Goal: Task Accomplishment & Management: Use online tool/utility

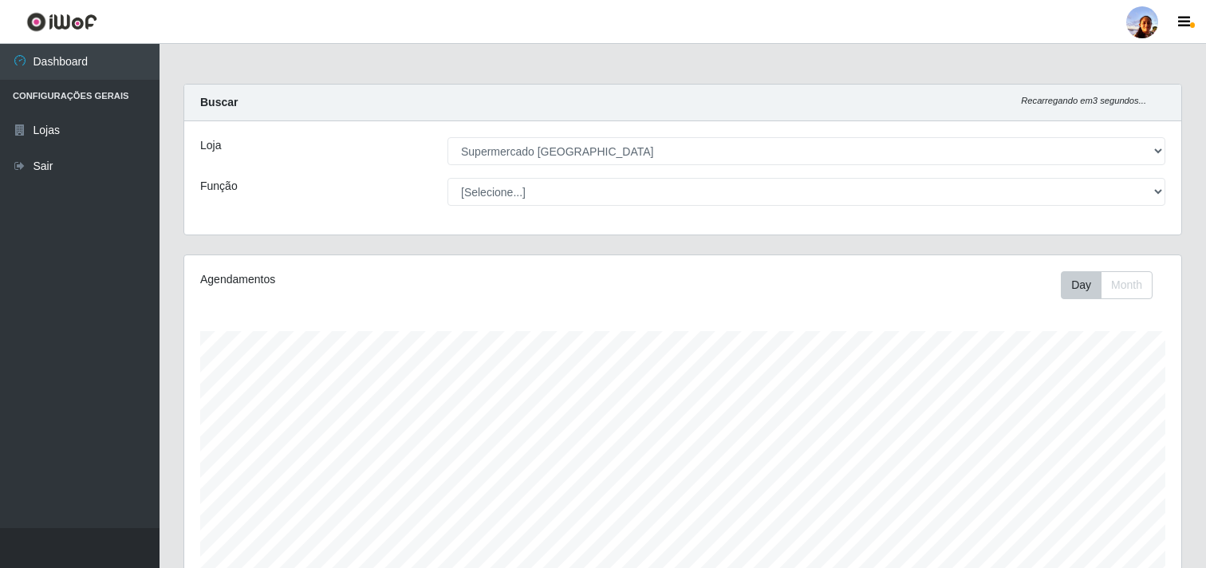
select select "166"
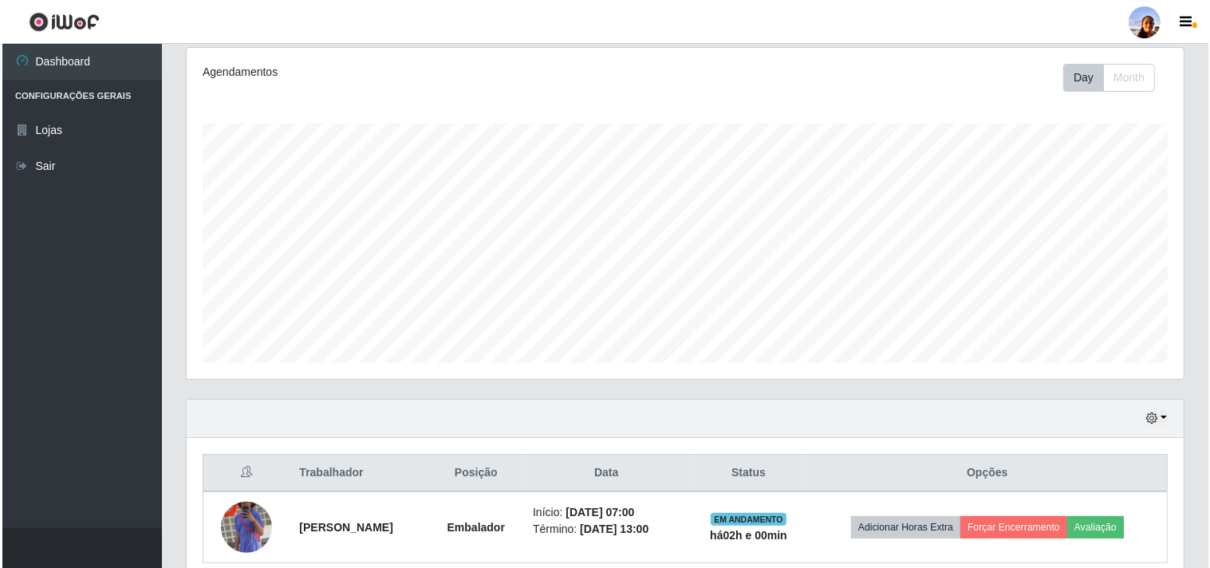
scroll to position [277, 0]
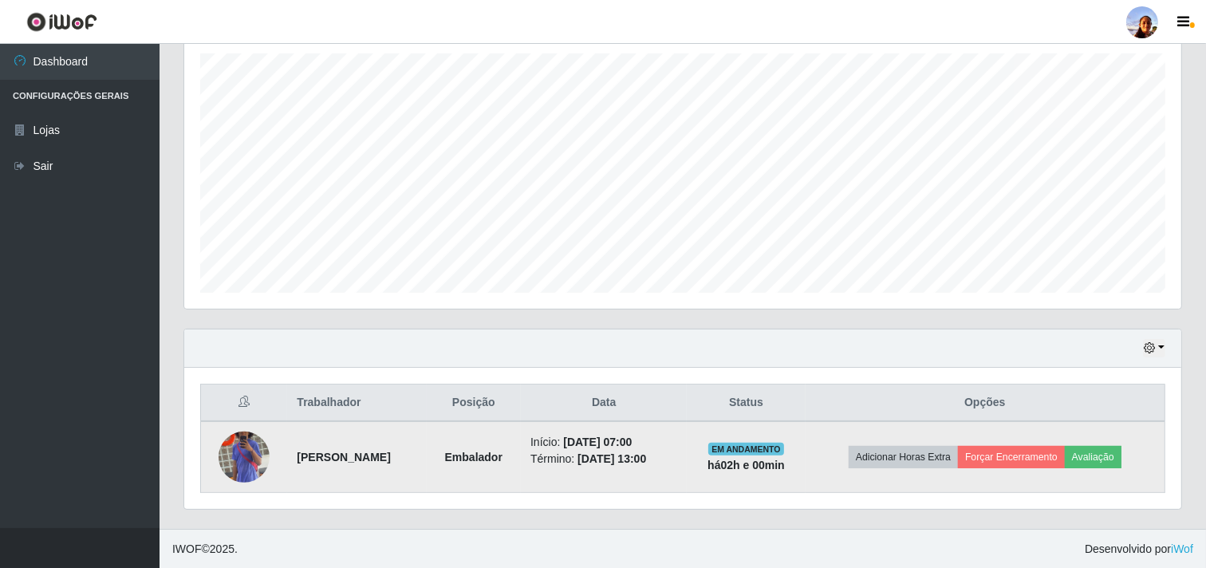
click at [266, 472] on td at bounding box center [244, 457] width 87 height 72
click at [212, 466] on td at bounding box center [244, 457] width 87 height 72
click at [225, 458] on img at bounding box center [243, 456] width 51 height 91
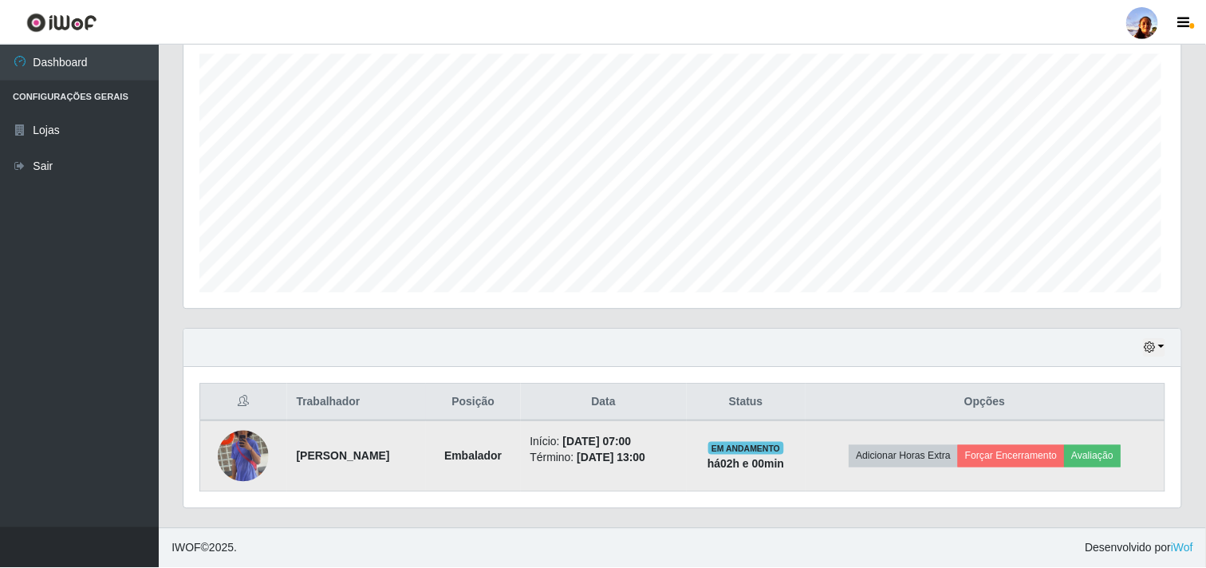
scroll to position [330, 986]
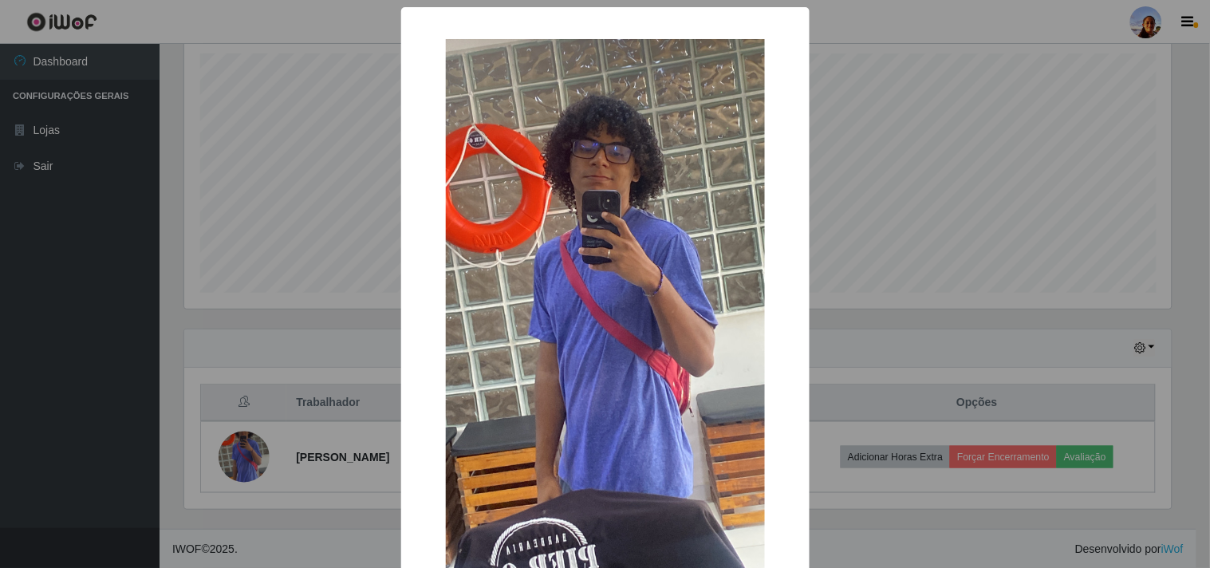
click at [297, 451] on div "× OK Cancel" at bounding box center [605, 284] width 1210 height 568
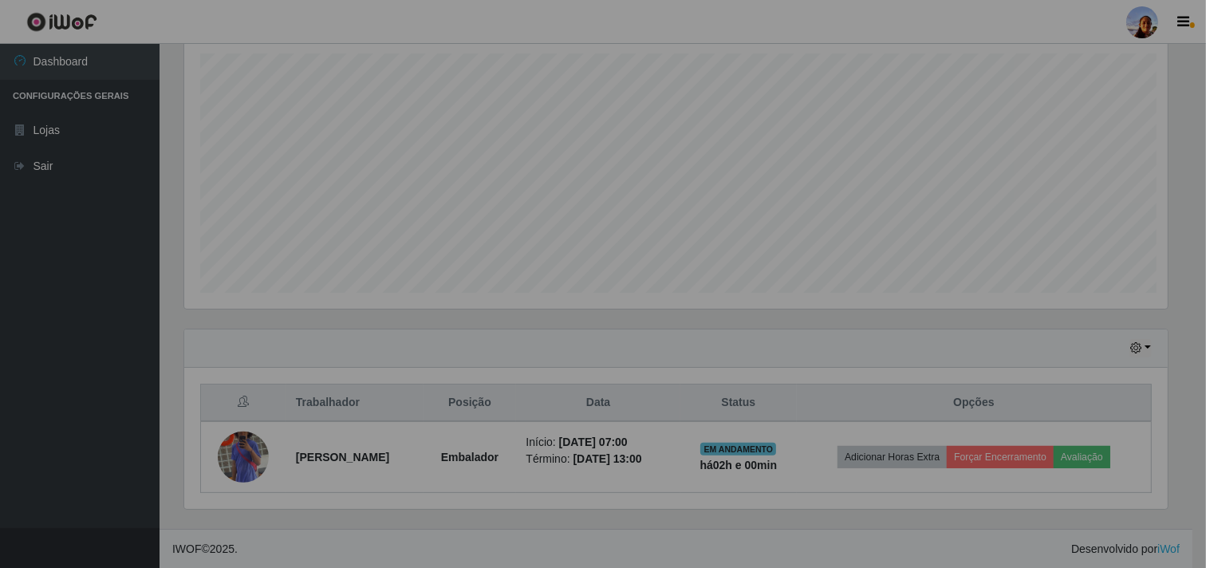
scroll to position [330, 997]
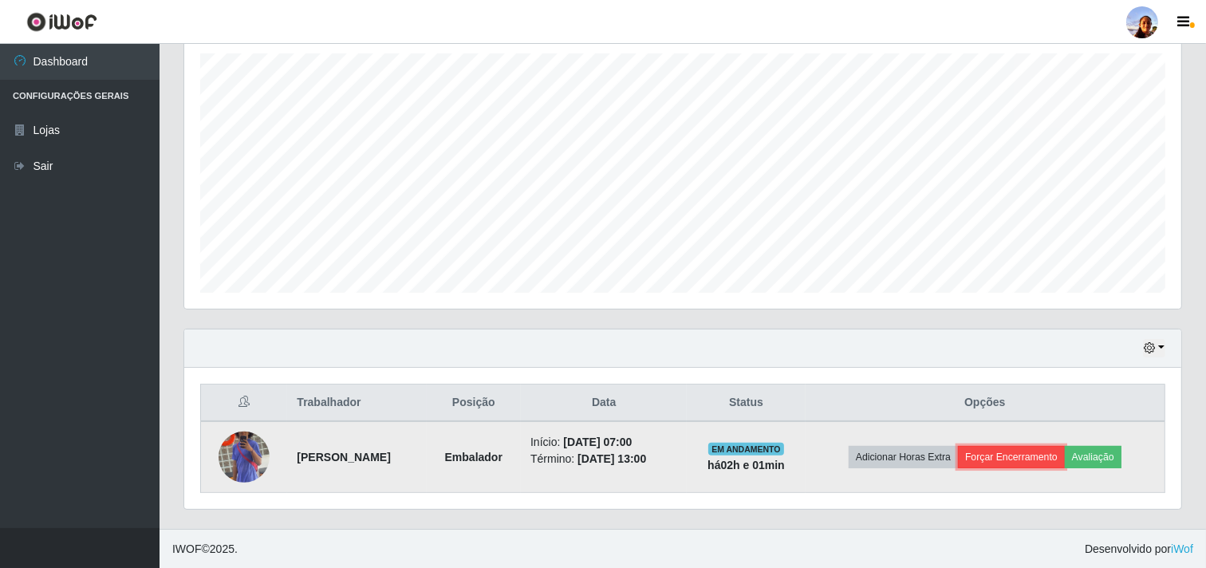
click at [1025, 451] on button "Forçar Encerramento" at bounding box center [1011, 457] width 107 height 22
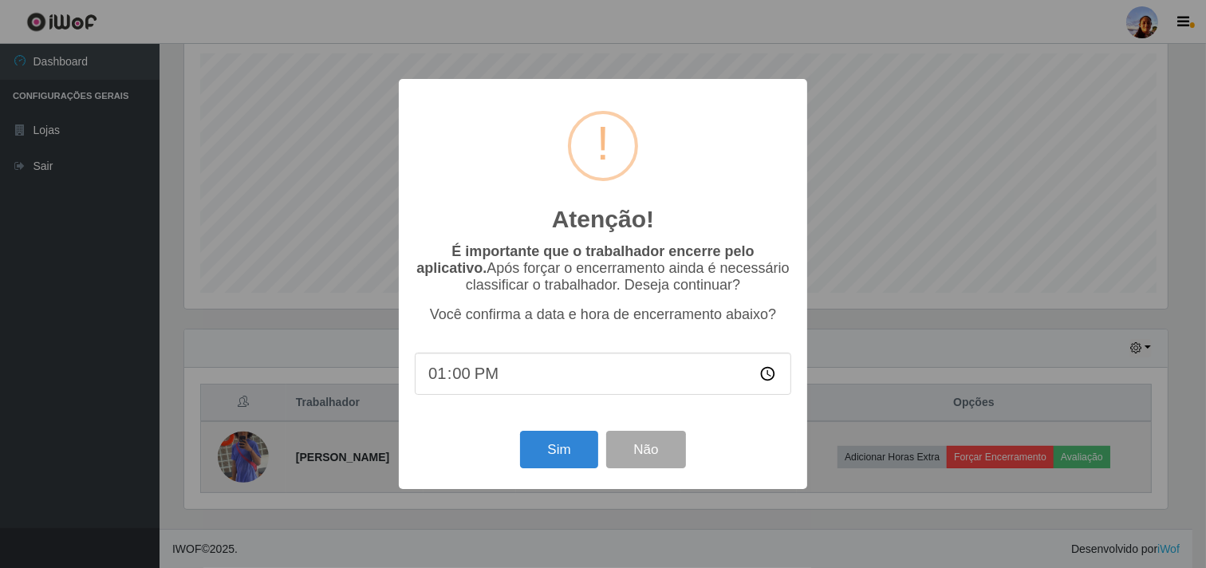
scroll to position [330, 986]
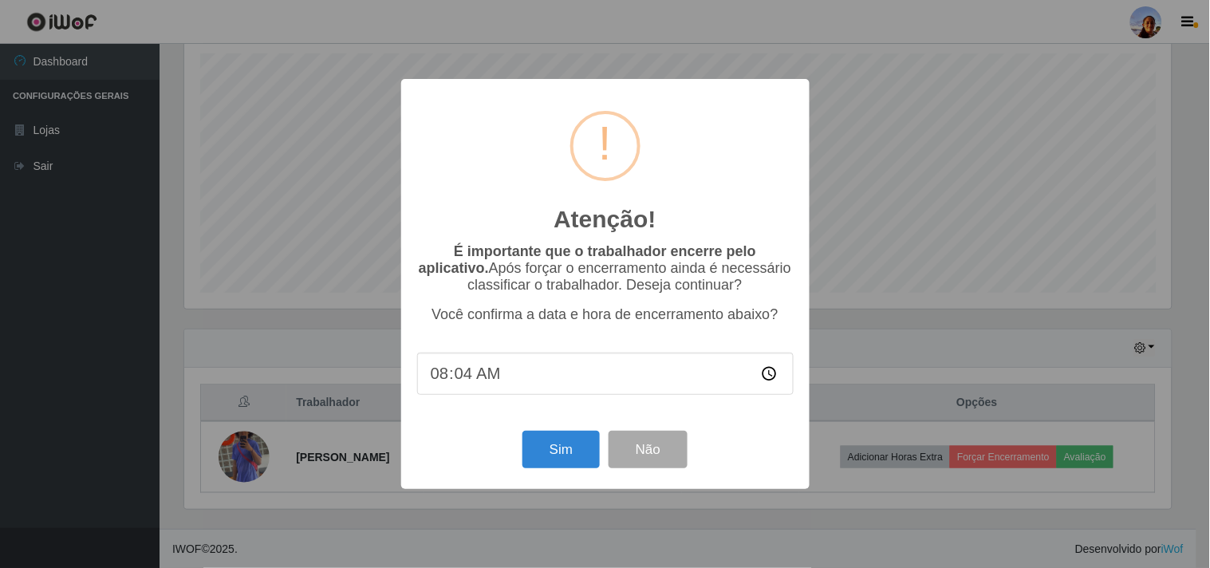
type input "08:40"
click at [533, 441] on button "Sim" at bounding box center [560, 449] width 77 height 37
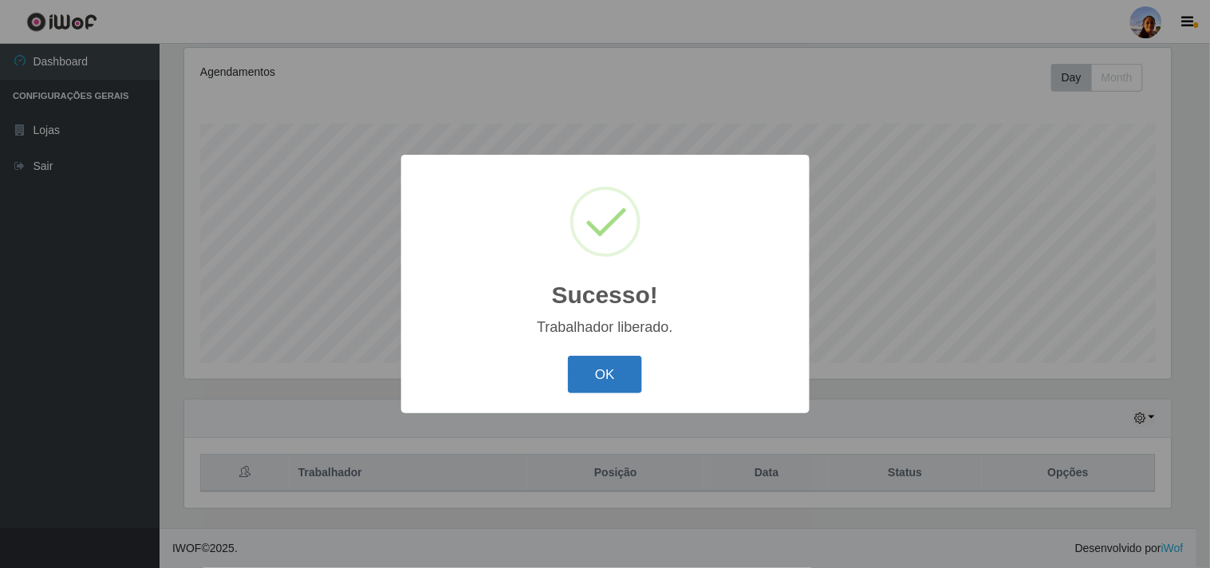
click at [596, 377] on button "OK" at bounding box center [605, 374] width 74 height 37
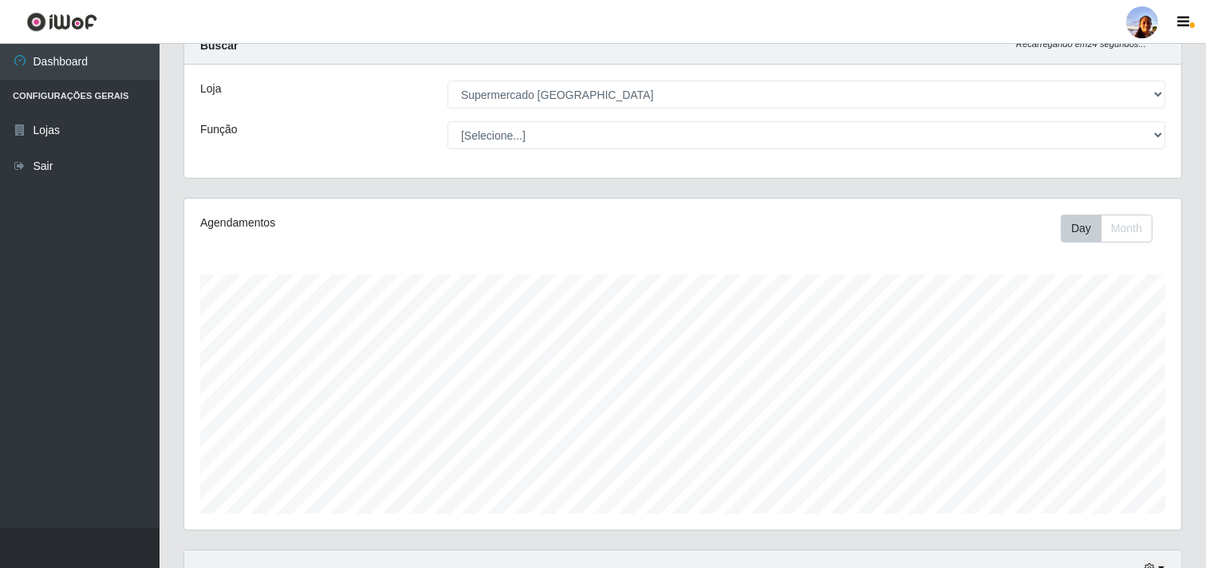
scroll to position [0, 0]
